Goal: Task Accomplishment & Management: Manage account settings

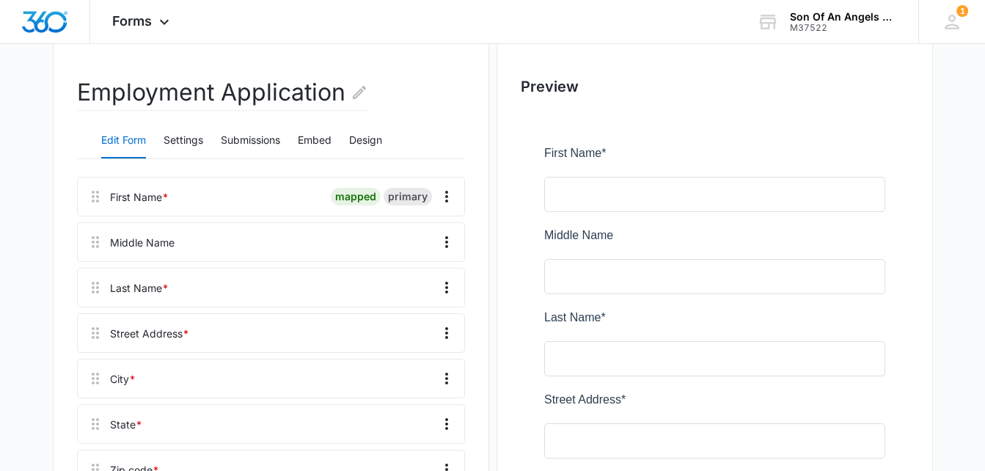
scroll to position [141, 0]
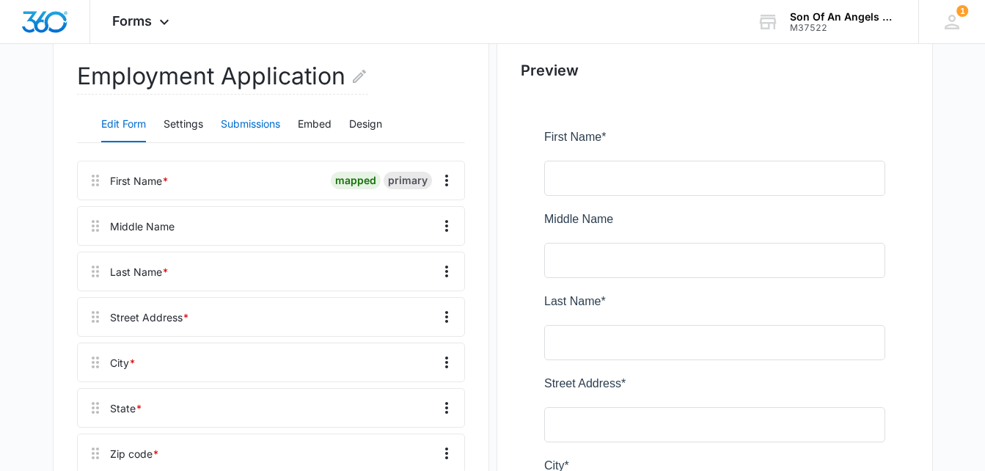
click at [263, 122] on button "Submissions" at bounding box center [250, 124] width 59 height 35
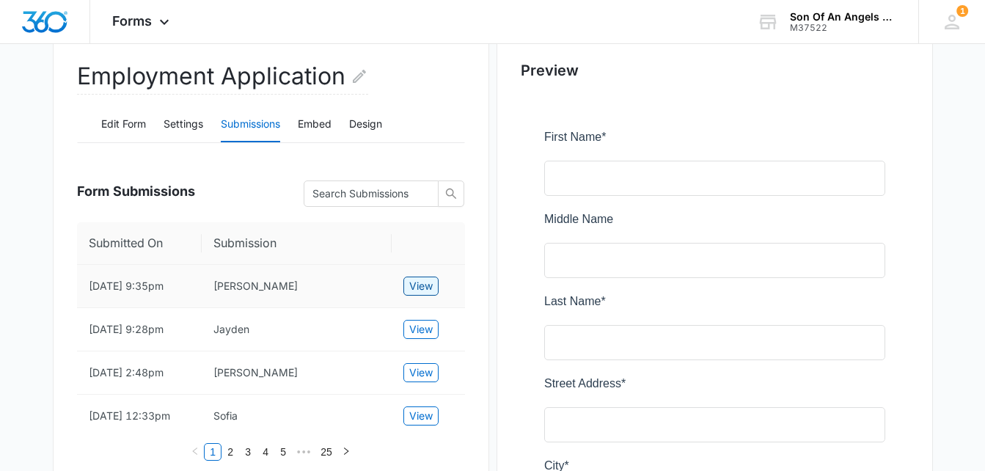
click at [419, 292] on span "View" at bounding box center [420, 286] width 23 height 16
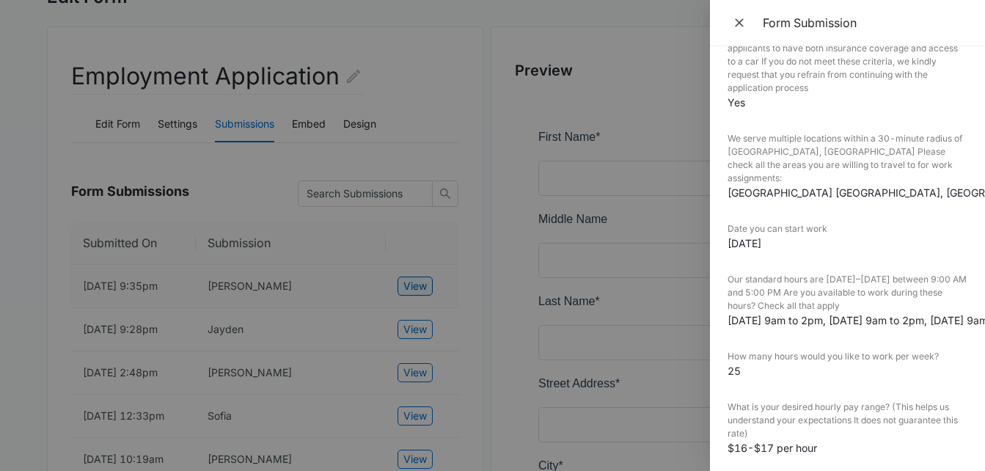
scroll to position [788, 0]
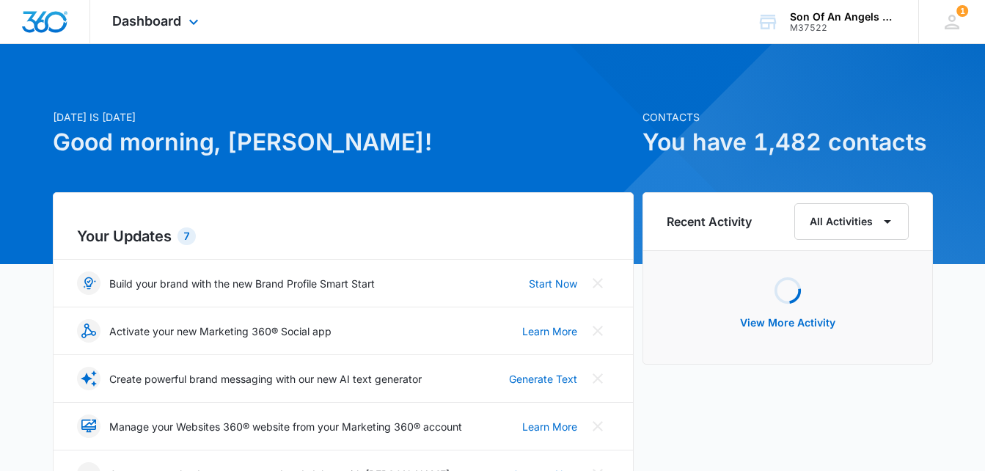
click at [186, 13] on icon at bounding box center [194, 22] width 18 height 18
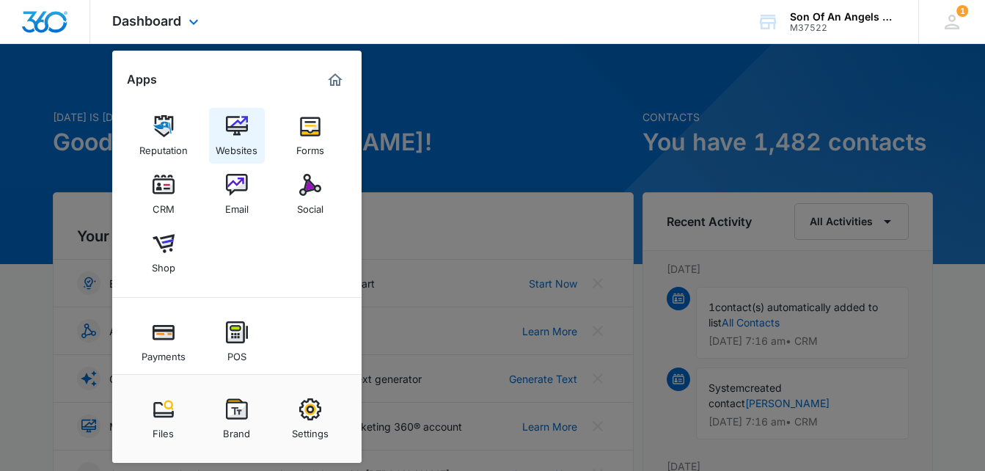
click at [235, 128] on img at bounding box center [237, 126] width 22 height 22
